Goal: Task Accomplishment & Management: Manage account settings

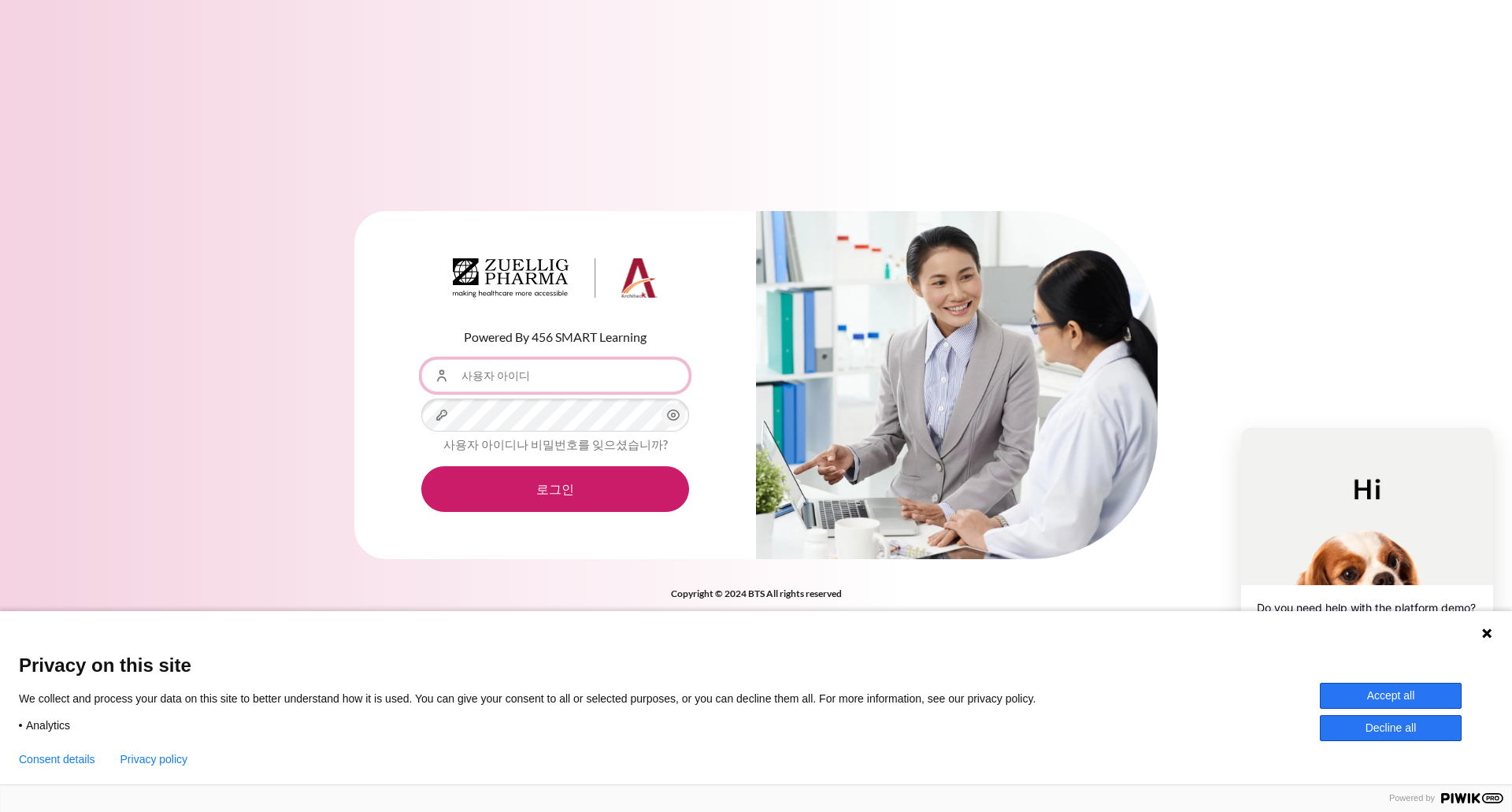
click at [548, 385] on input "사용자 아이디" at bounding box center [555, 376] width 267 height 33
click at [559, 384] on input "사용자 아이디" at bounding box center [555, 376] width 267 height 33
type input "Y"
type input "[EMAIL_ADDRESS][DOMAIN_NAME]"
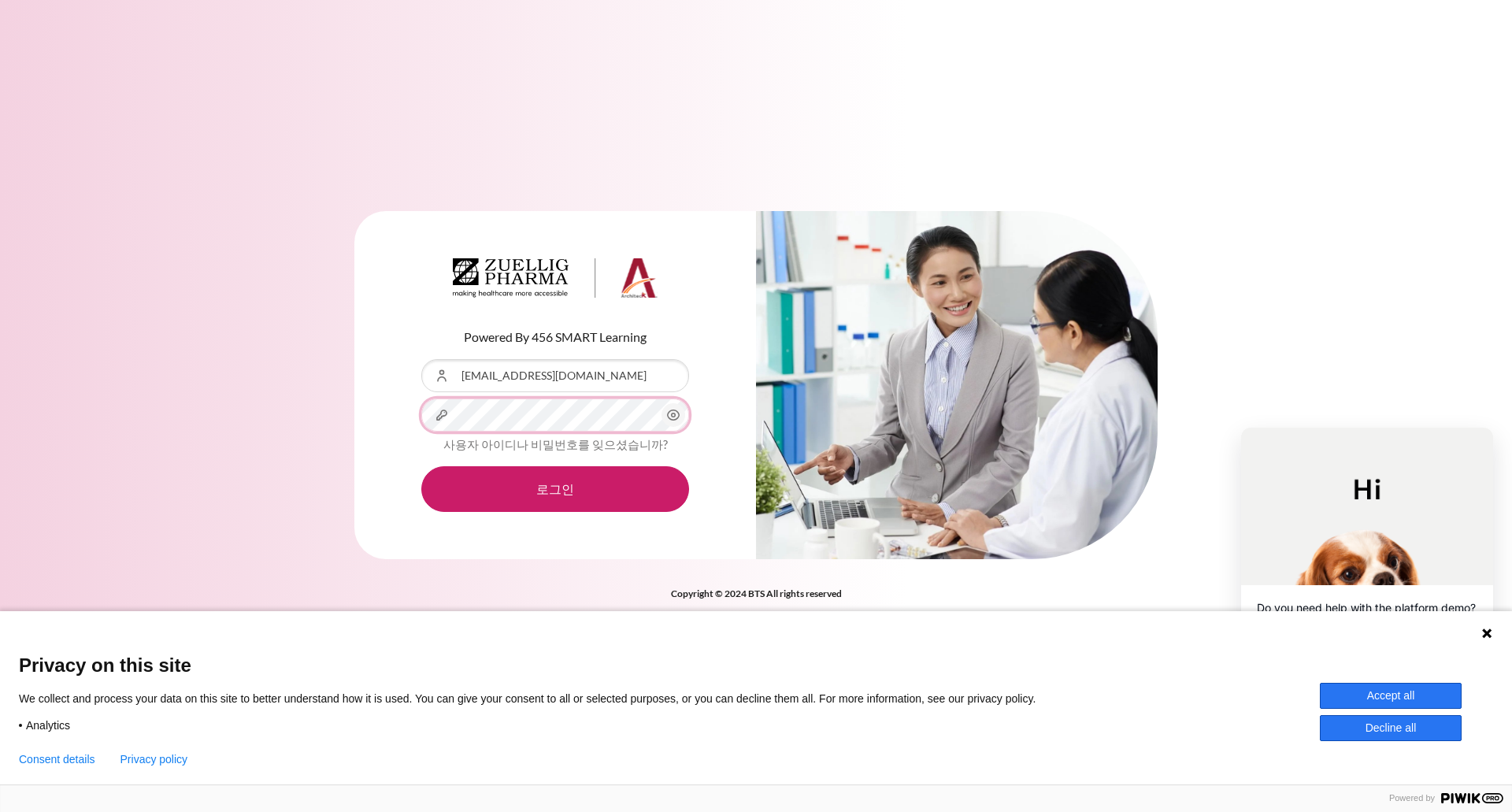
click at [422, 466] on button "로그인" at bounding box center [555, 489] width 267 height 46
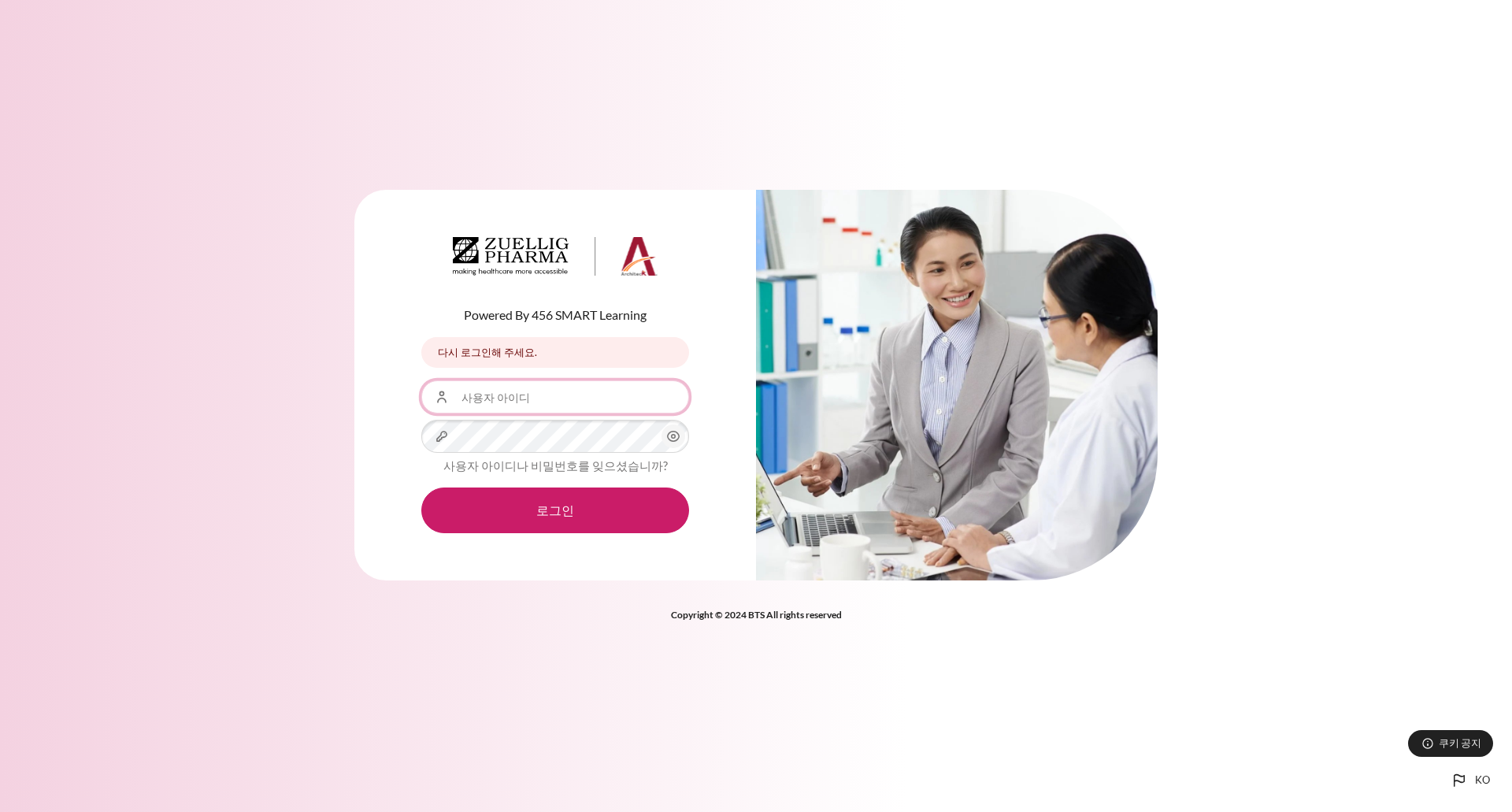
click at [453, 389] on input "사용자 아이디" at bounding box center [555, 397] width 267 height 33
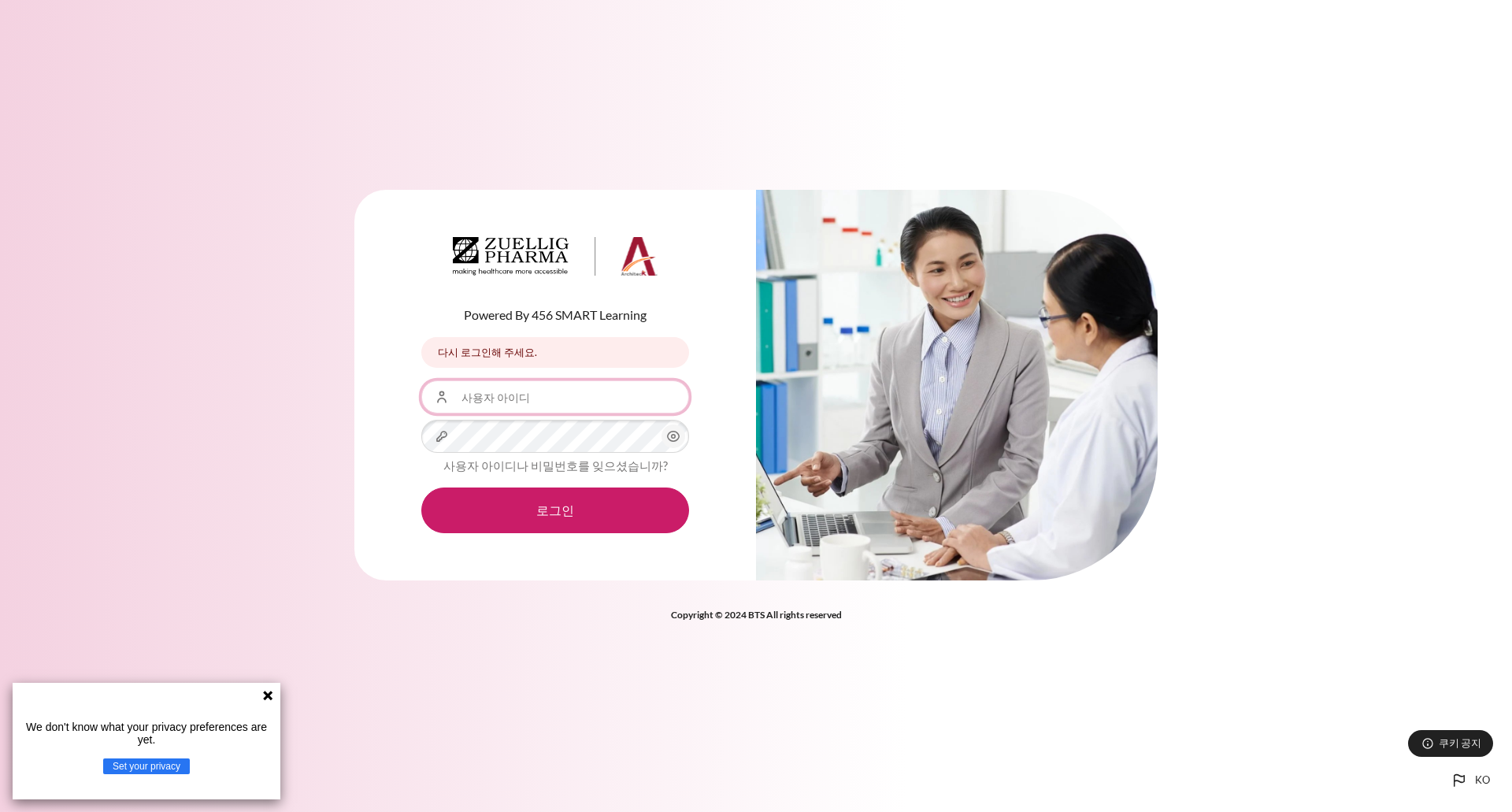
type input "[EMAIL_ADDRESS][DOMAIN_NAME]"
click at [422, 488] on button "로그인" at bounding box center [555, 510] width 267 height 46
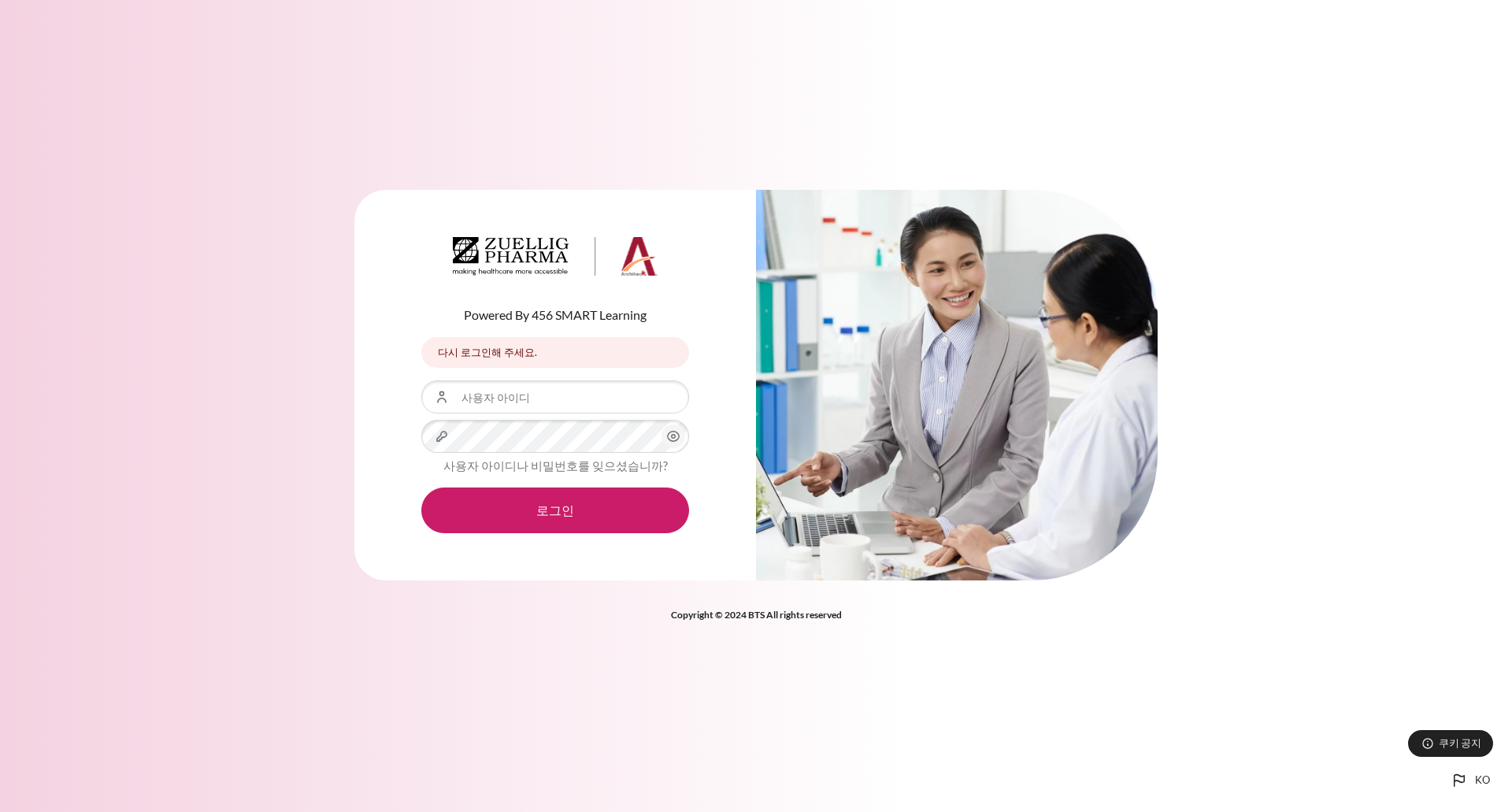
click at [510, 402] on input "사용자 아이디" at bounding box center [555, 397] width 267 height 33
type input "[EMAIL_ADDRESS][DOMAIN_NAME]"
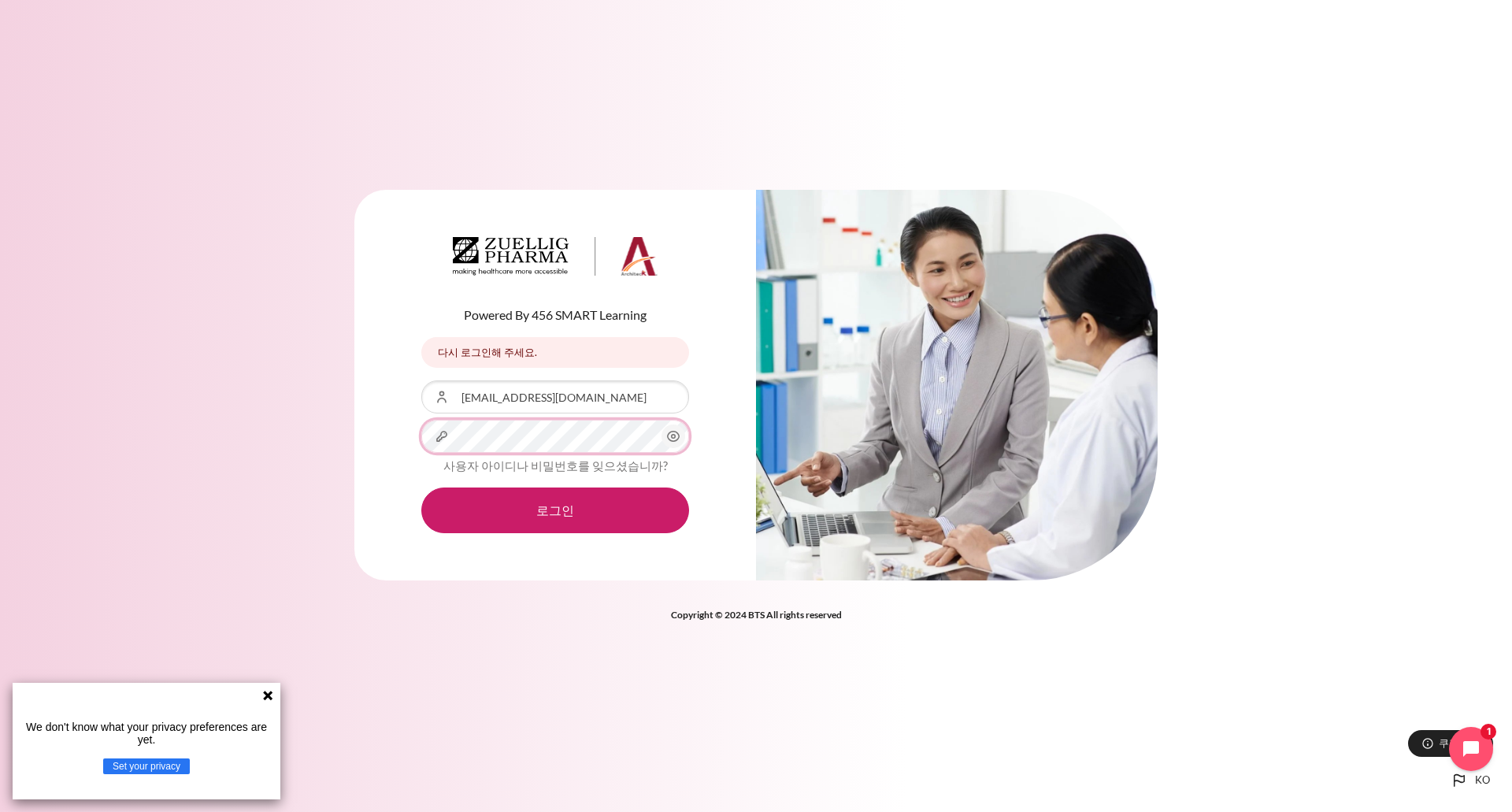
click at [422, 488] on button "로그인" at bounding box center [555, 510] width 267 height 46
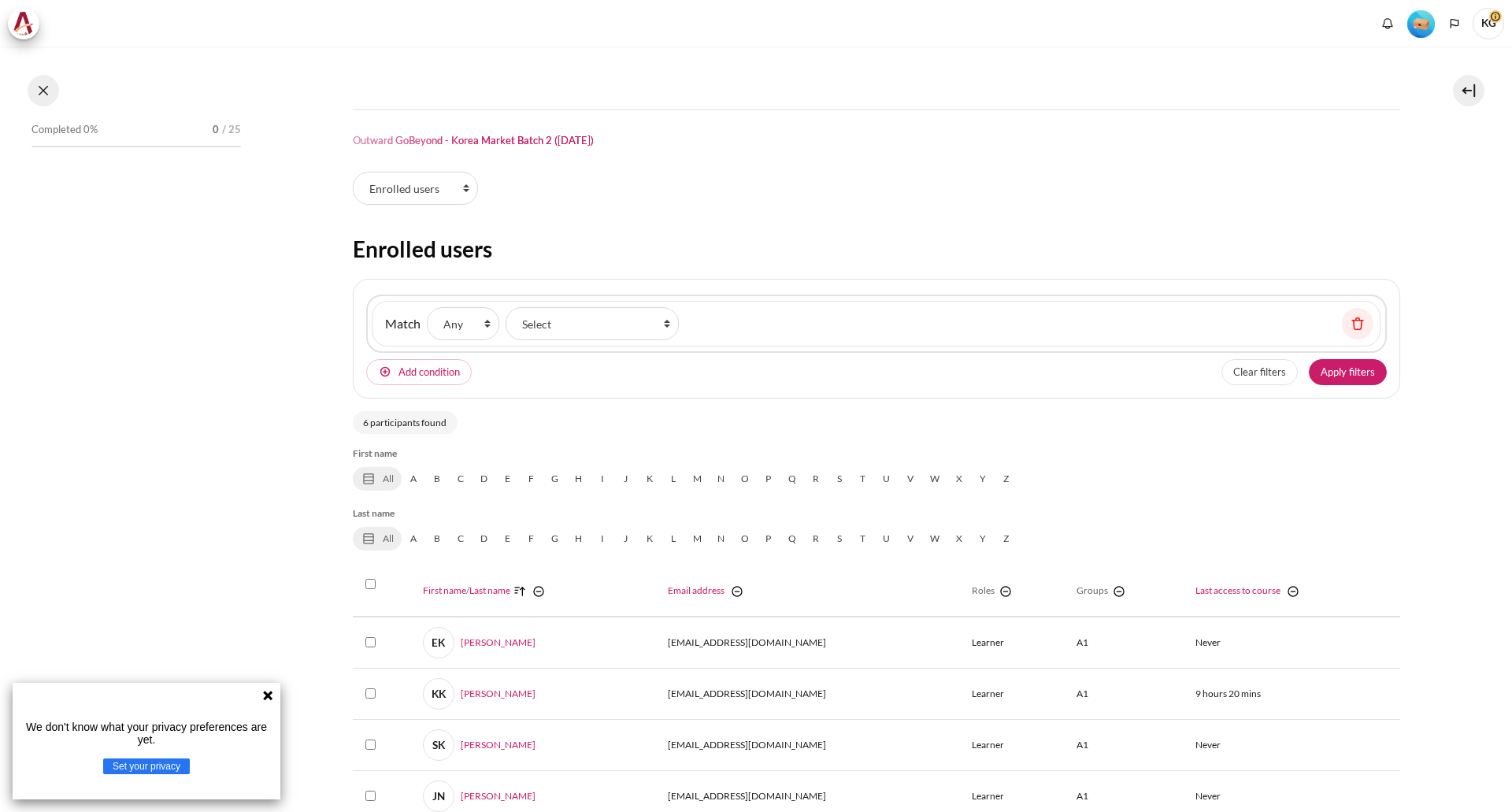
click at [47, 88] on button at bounding box center [44, 91] width 32 height 32
click at [47, 89] on button at bounding box center [44, 91] width 32 height 32
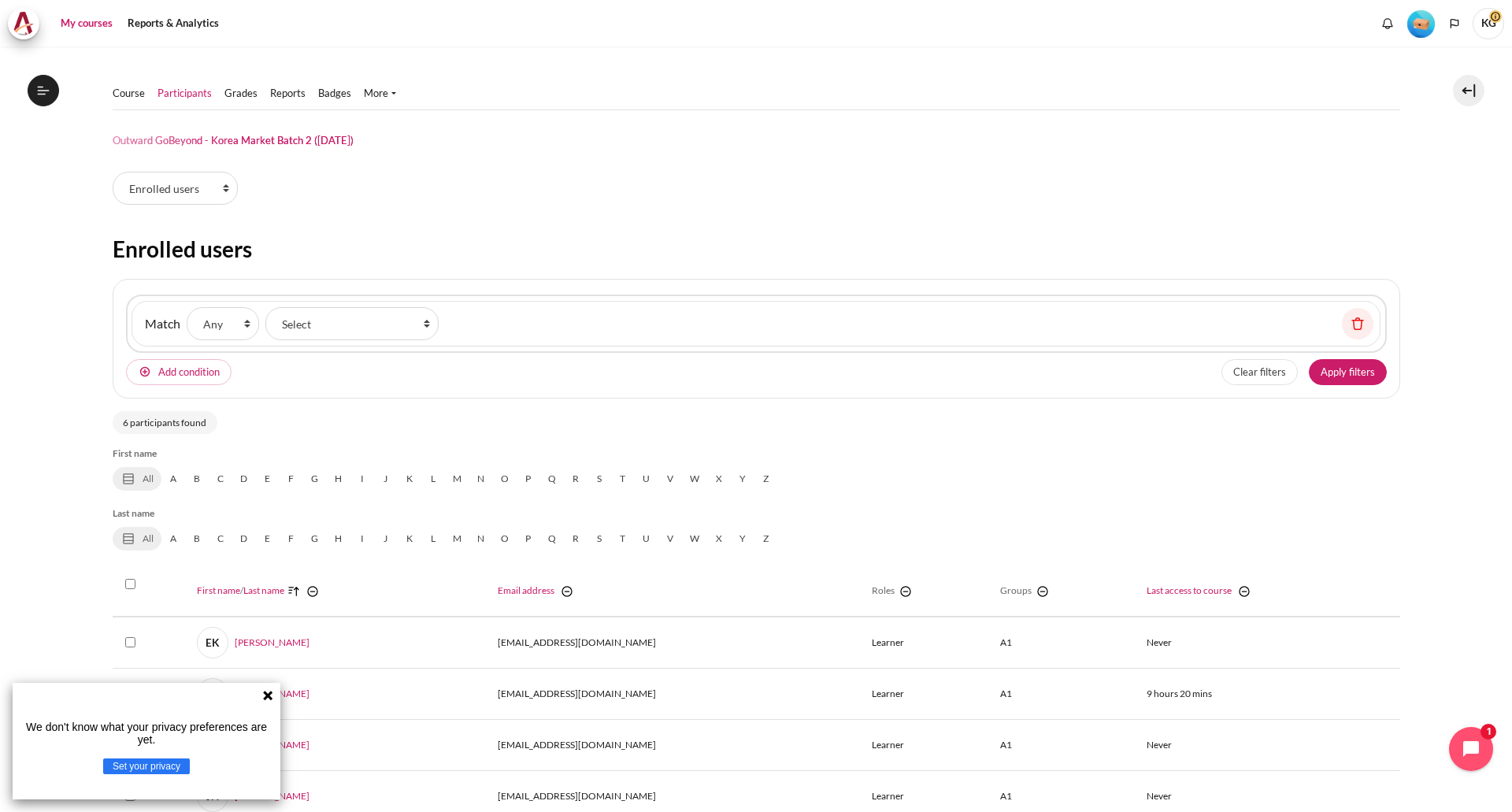
click at [86, 19] on link "My courses" at bounding box center [87, 24] width 63 height 32
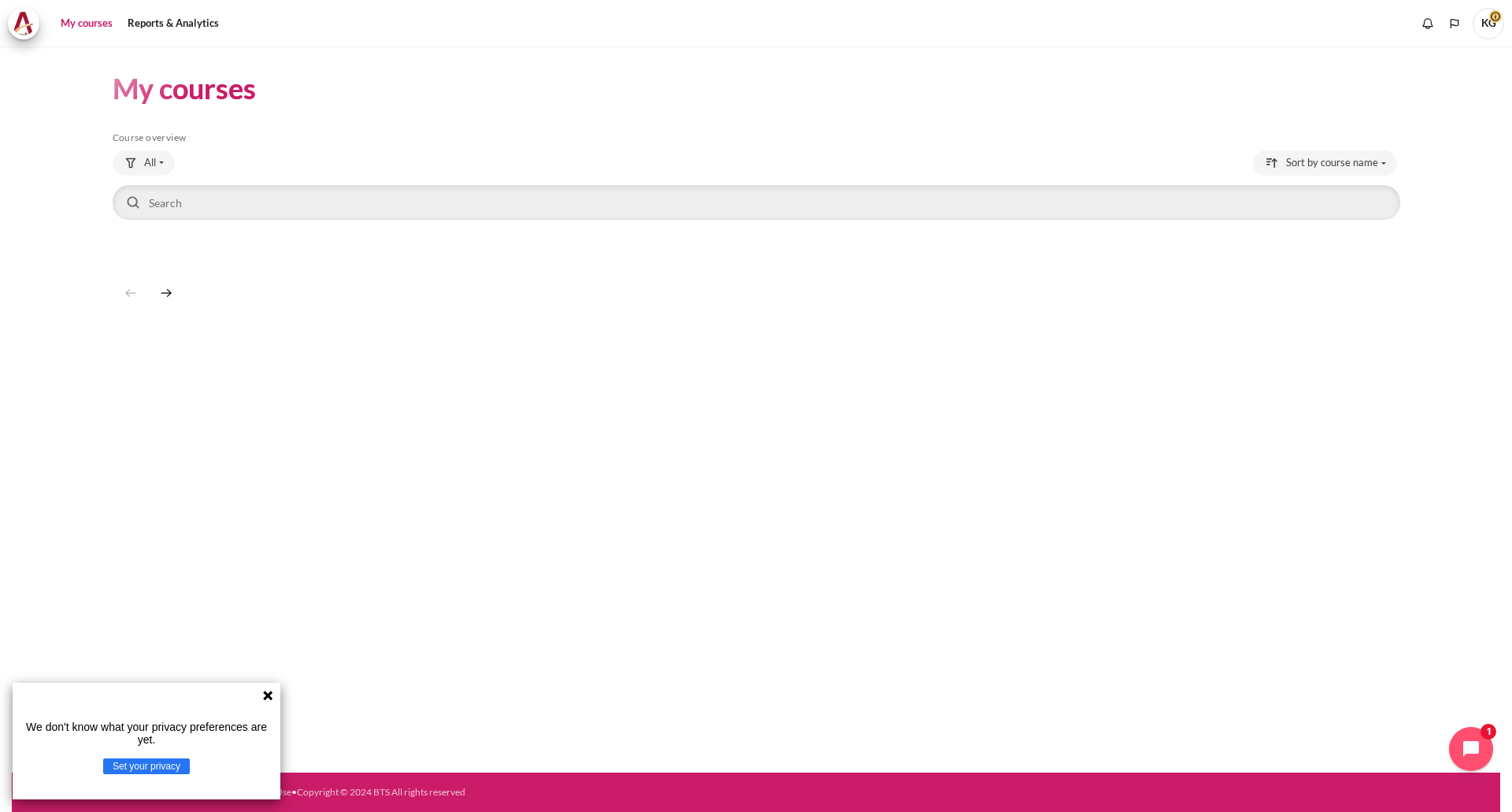
click at [269, 694] on icon at bounding box center [267, 696] width 9 height 9
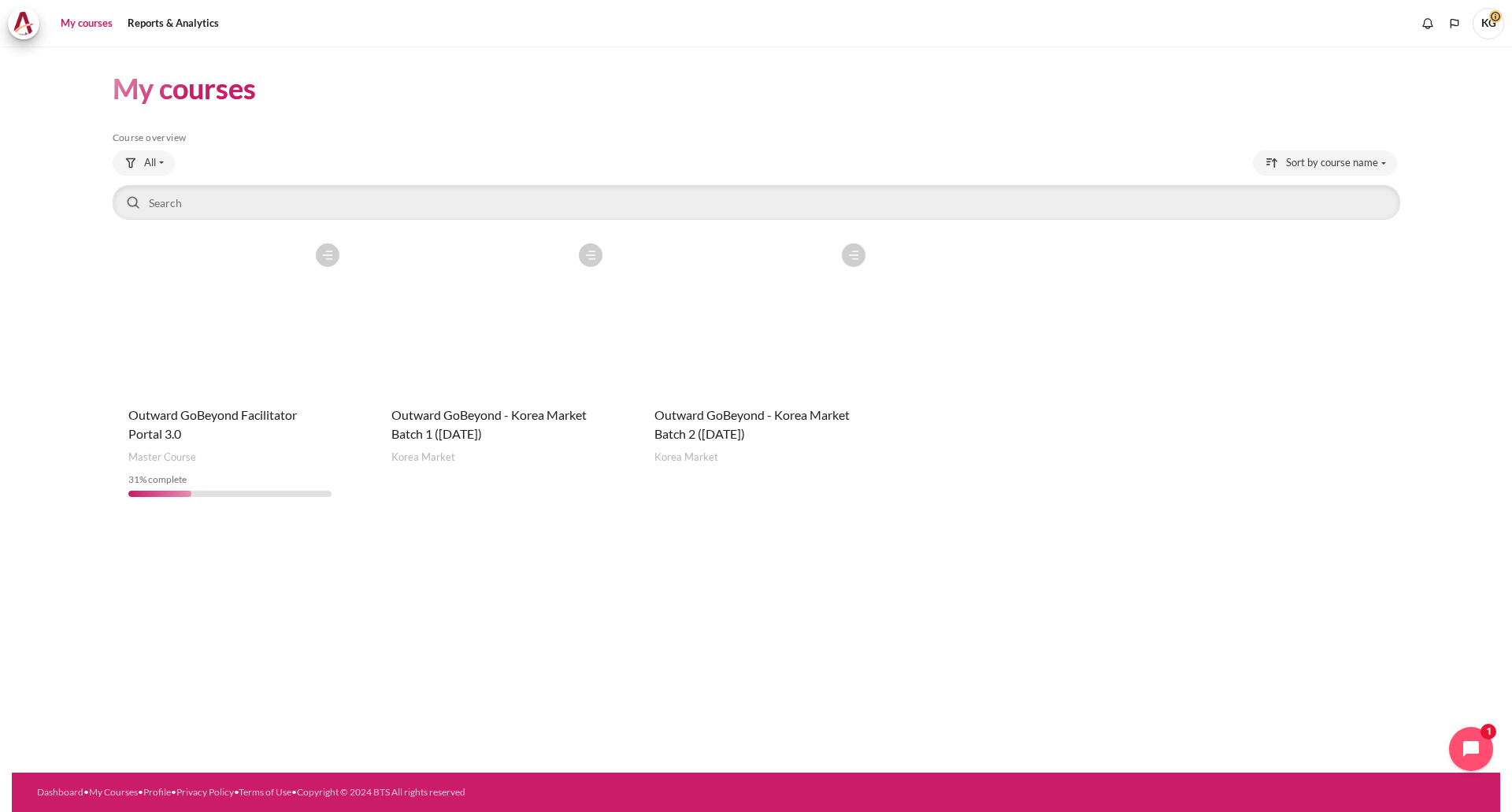
click at [805, 295] on figure "Content" at bounding box center [756, 314] width 235 height 157
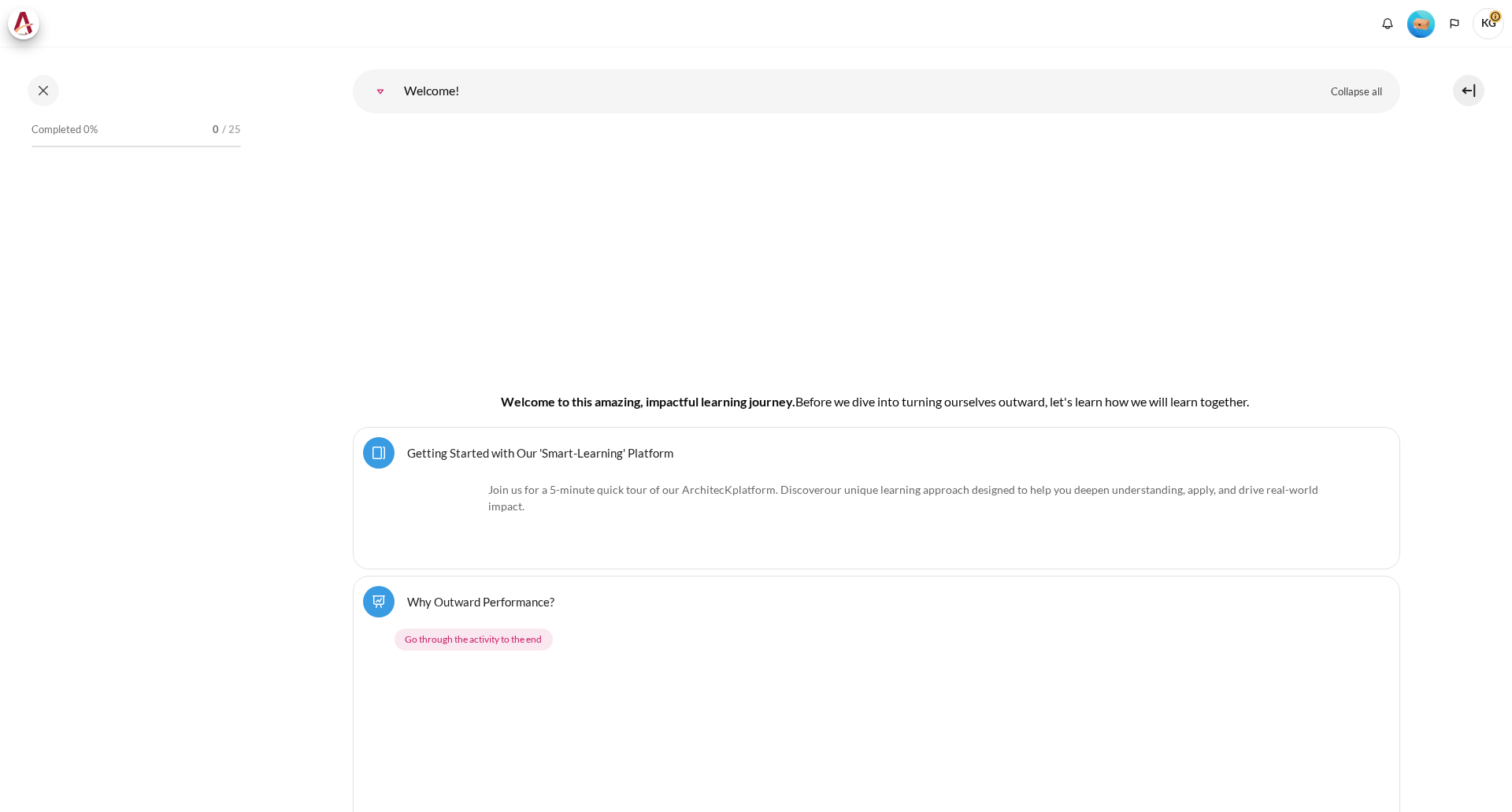
scroll to position [157, 0]
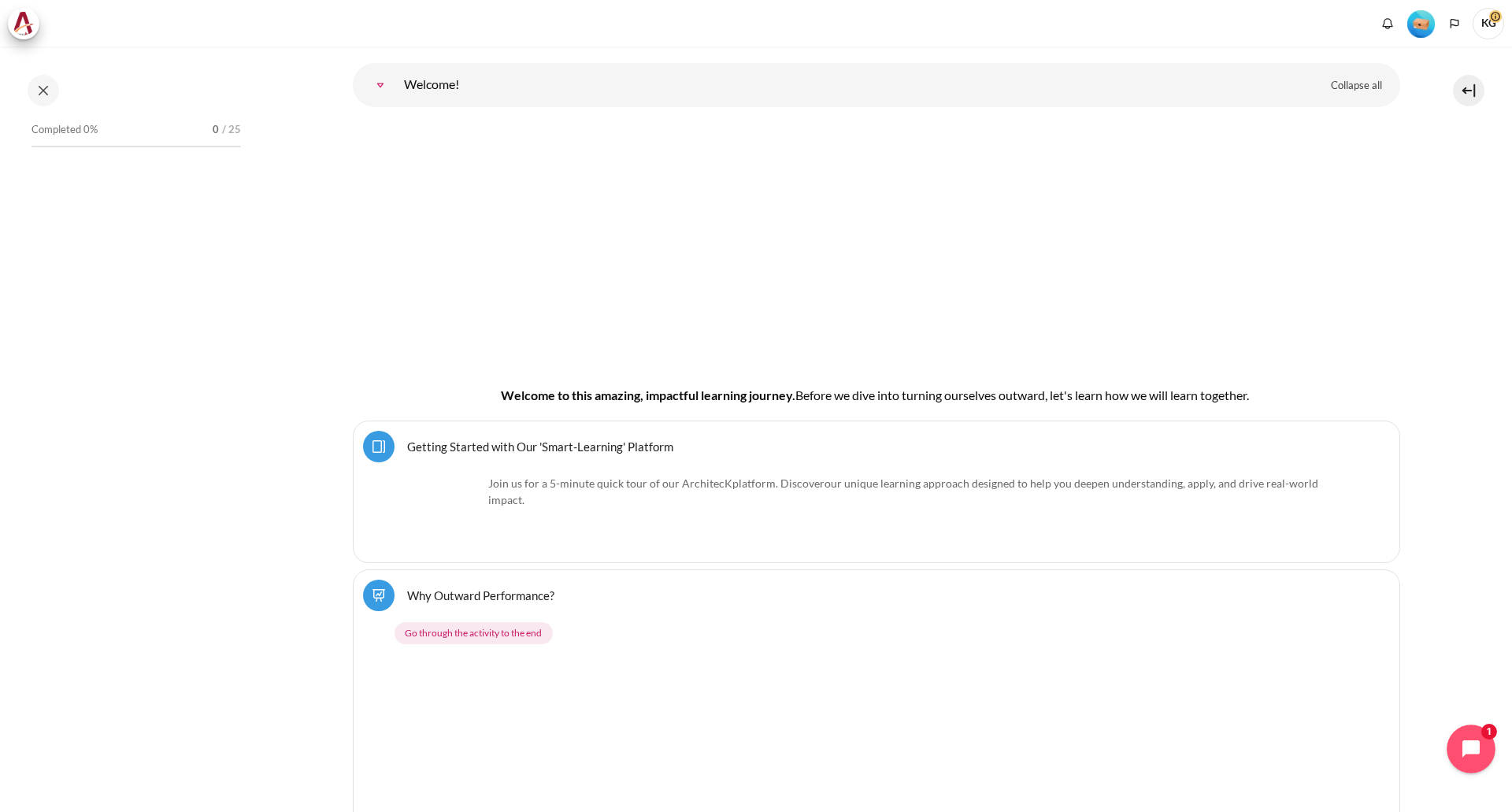
click at [1477, 742] on icon "Open chat widget" at bounding box center [1480, 749] width 25 height 25
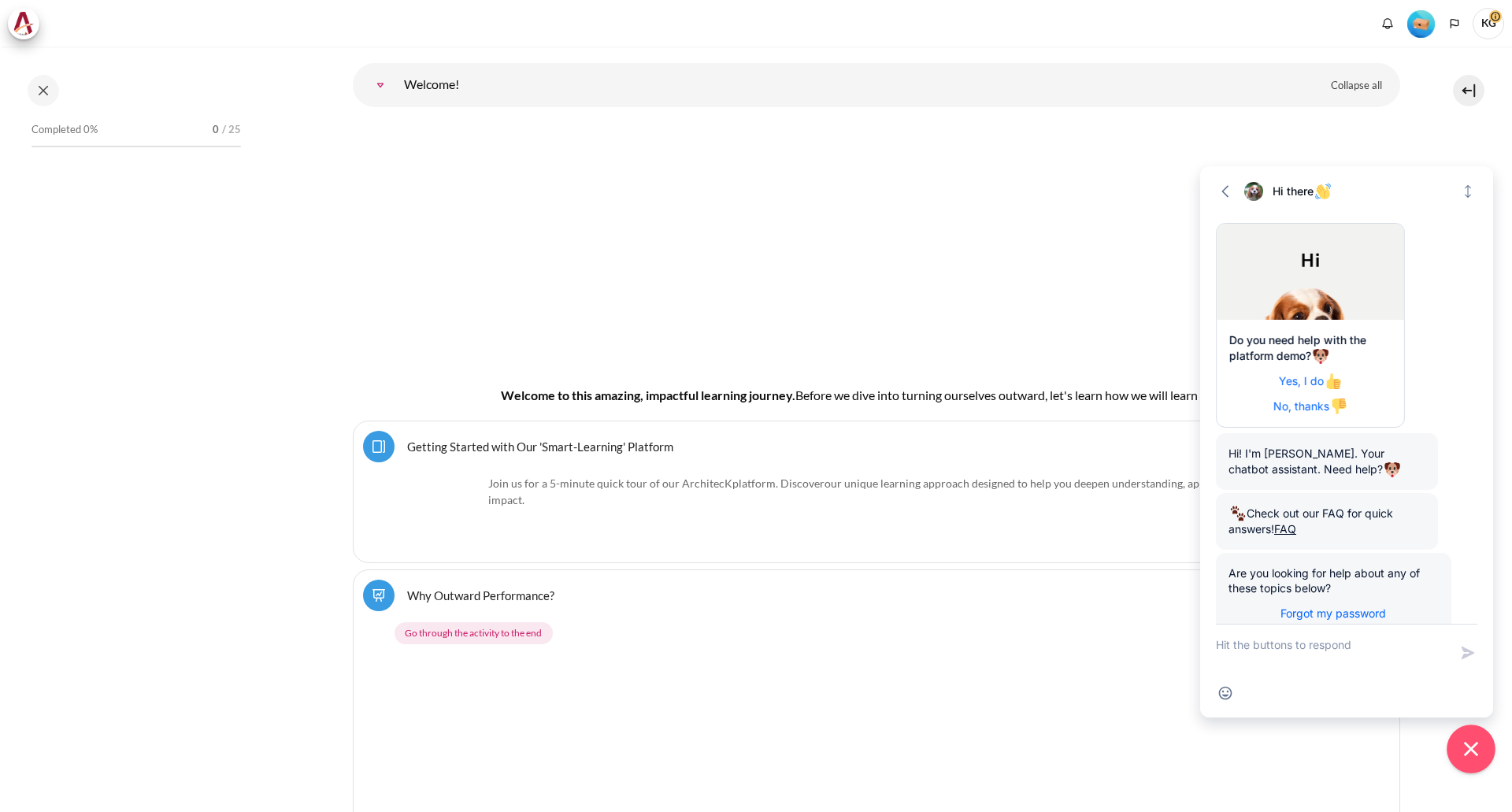
scroll to position [74, 0]
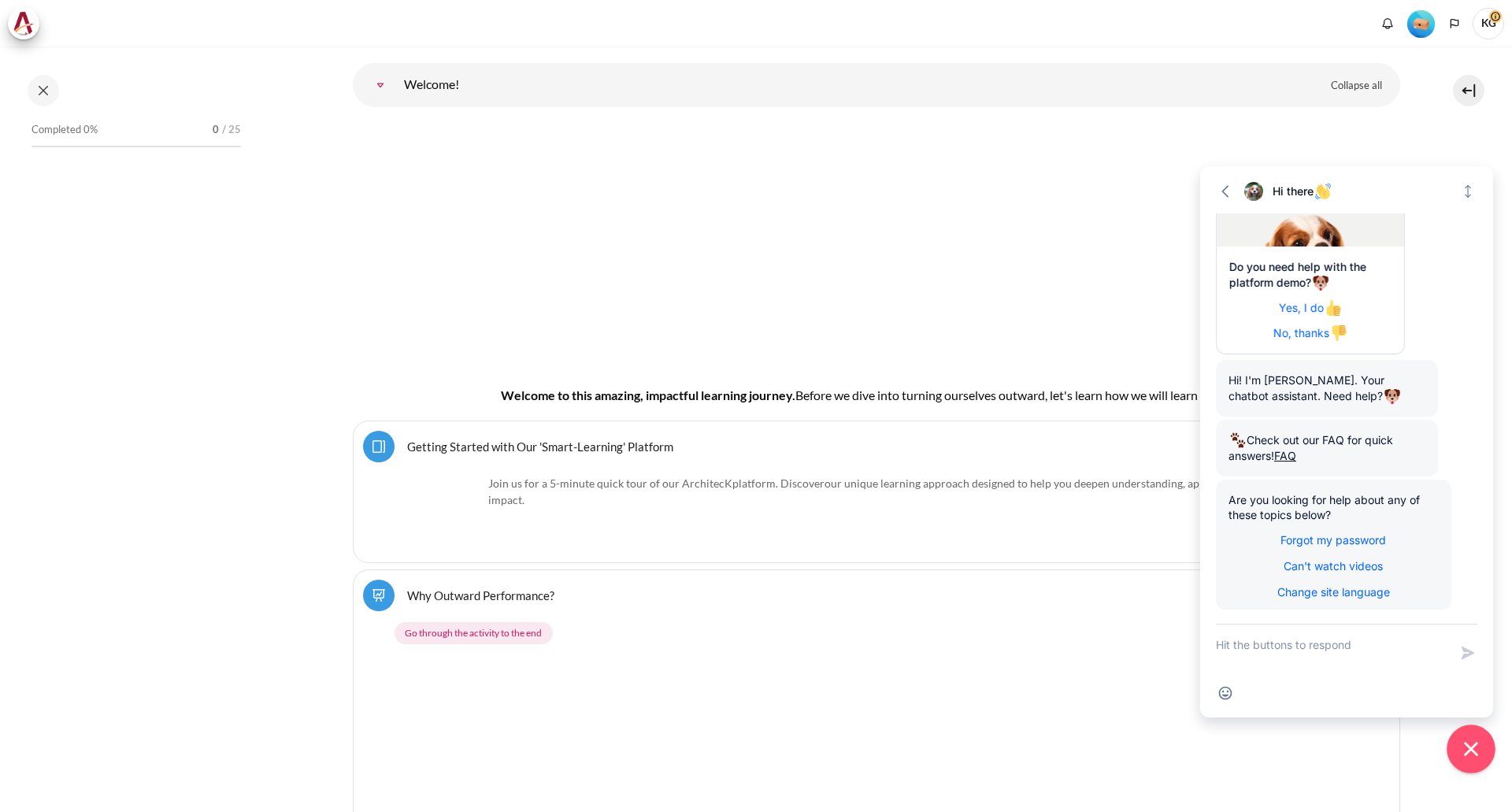
click at [1472, 744] on icon "Close chat widget" at bounding box center [1471, 749] width 25 height 25
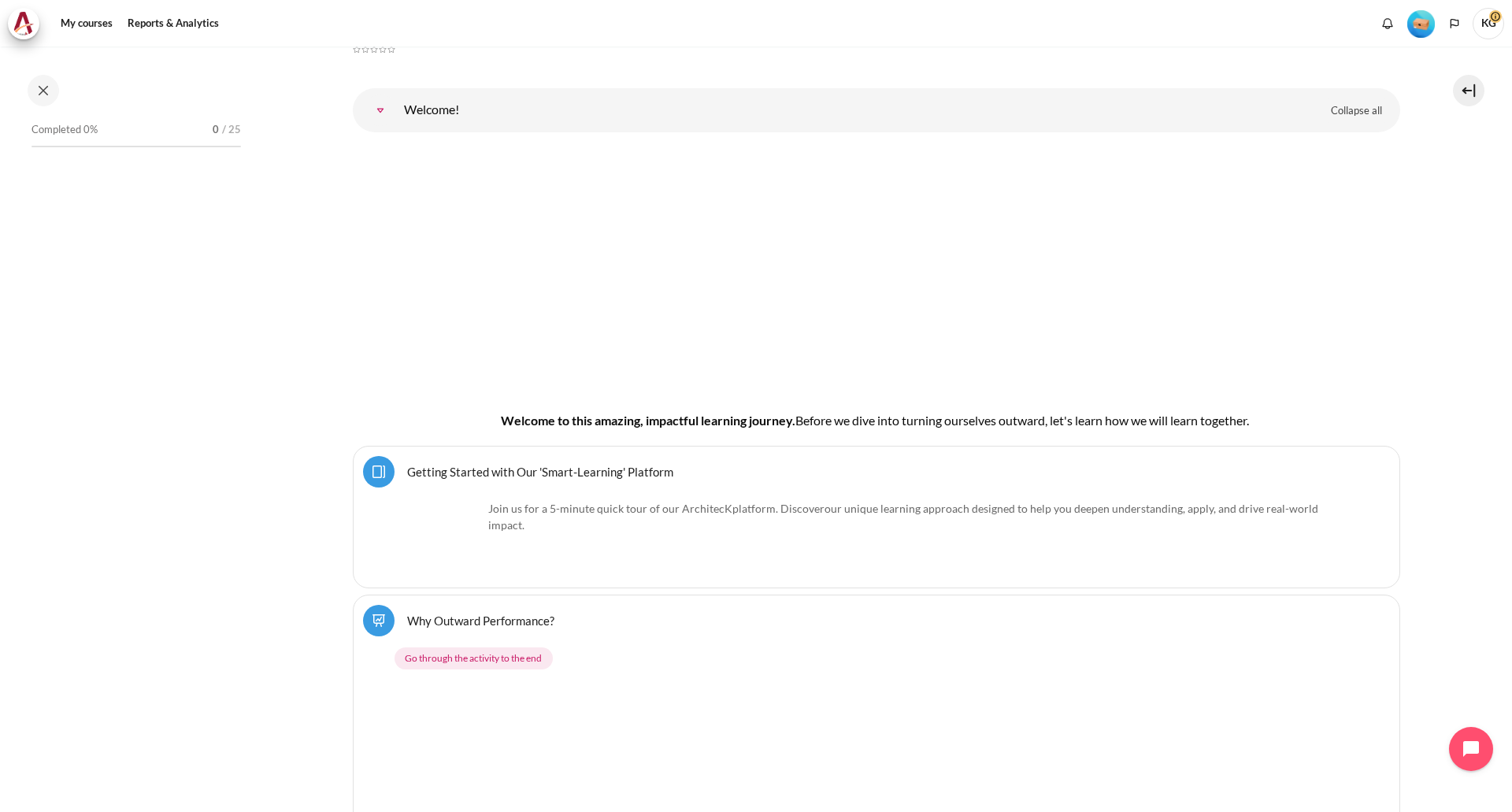
scroll to position [183, 0]
